Goal: Check status: Check status

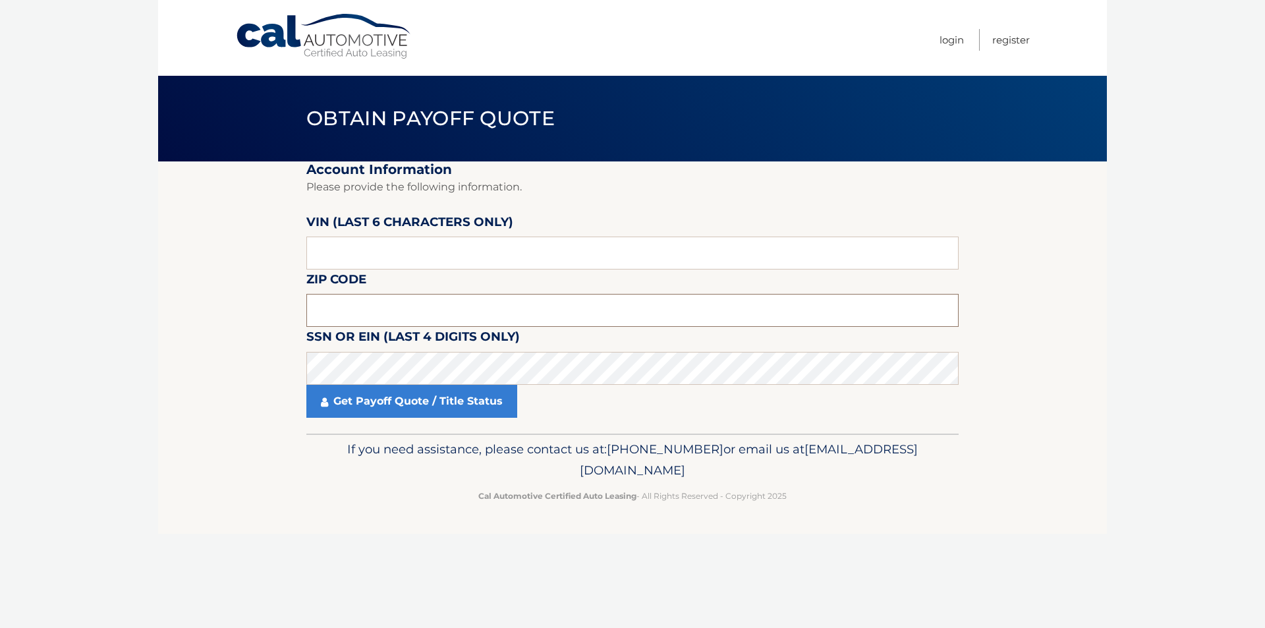
click at [381, 307] on input "text" at bounding box center [632, 310] width 652 height 33
click at [407, 262] on input "text" at bounding box center [632, 253] width 652 height 33
click at [410, 257] on input "text" at bounding box center [632, 253] width 652 height 33
type input "743743"
click at [403, 310] on input "text" at bounding box center [632, 310] width 652 height 33
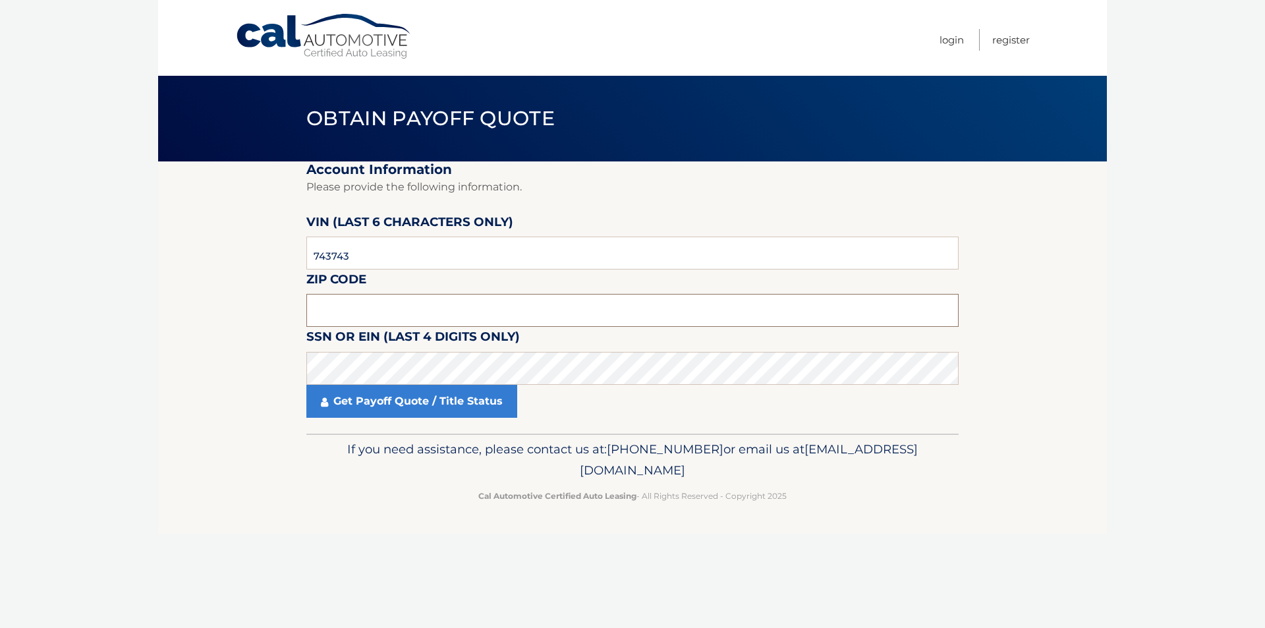
drag, startPoint x: 1016, startPoint y: 0, endPoint x: 489, endPoint y: 305, distance: 608.9
click at [489, 305] on input "text" at bounding box center [632, 310] width 652 height 33
click at [350, 306] on input "text" at bounding box center [632, 310] width 652 height 33
type input "11757"
click at [391, 258] on input "text" at bounding box center [632, 253] width 652 height 33
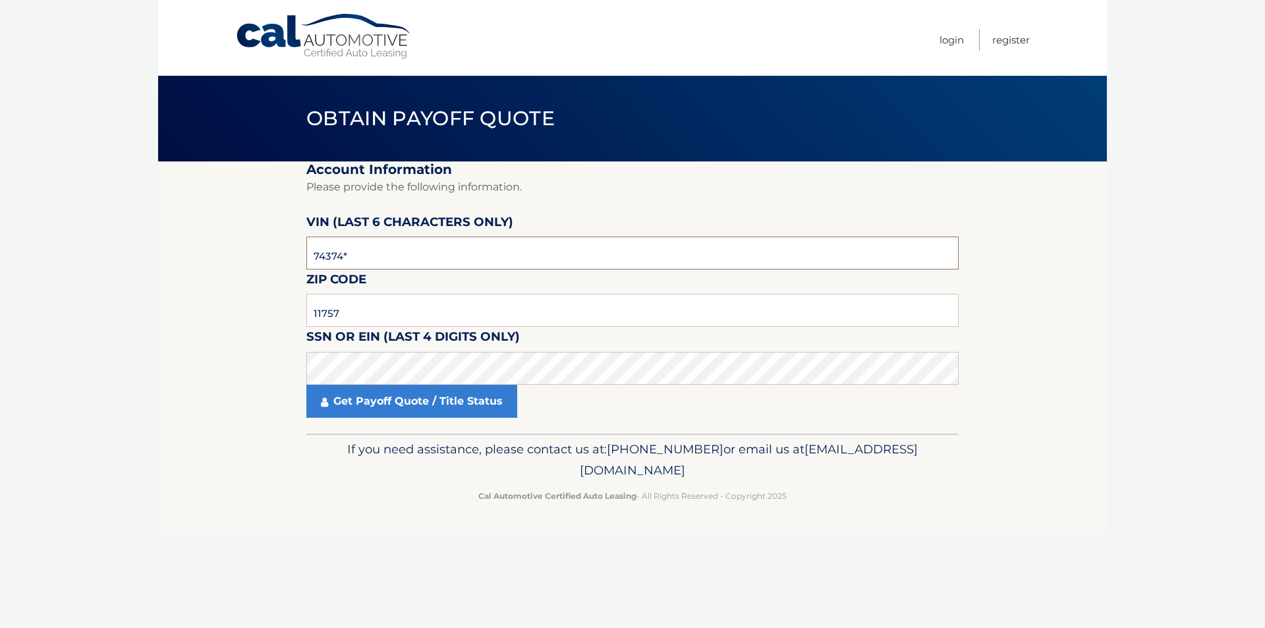
type input "743743"
click at [443, 402] on link "Get Payoff Quote / Title Status" at bounding box center [411, 401] width 211 height 33
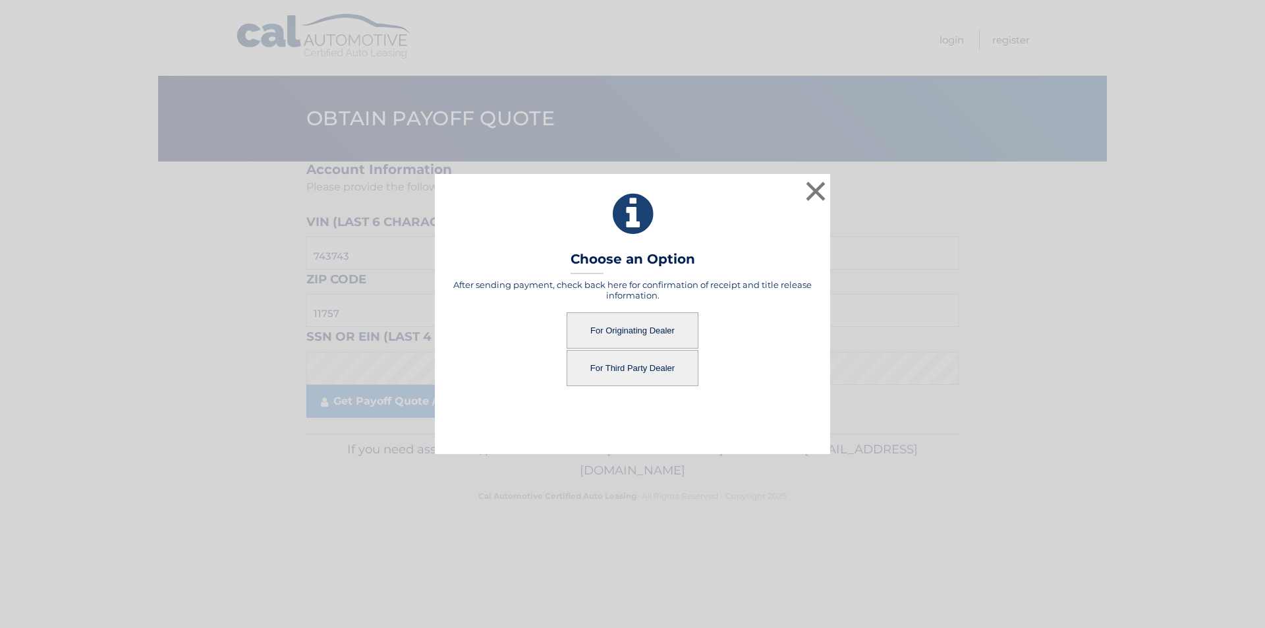
click at [644, 322] on button "For Originating Dealer" at bounding box center [633, 330] width 132 height 36
click at [633, 329] on button "For Originating Dealer" at bounding box center [633, 330] width 132 height 36
